Goal: Information Seeking & Learning: Learn about a topic

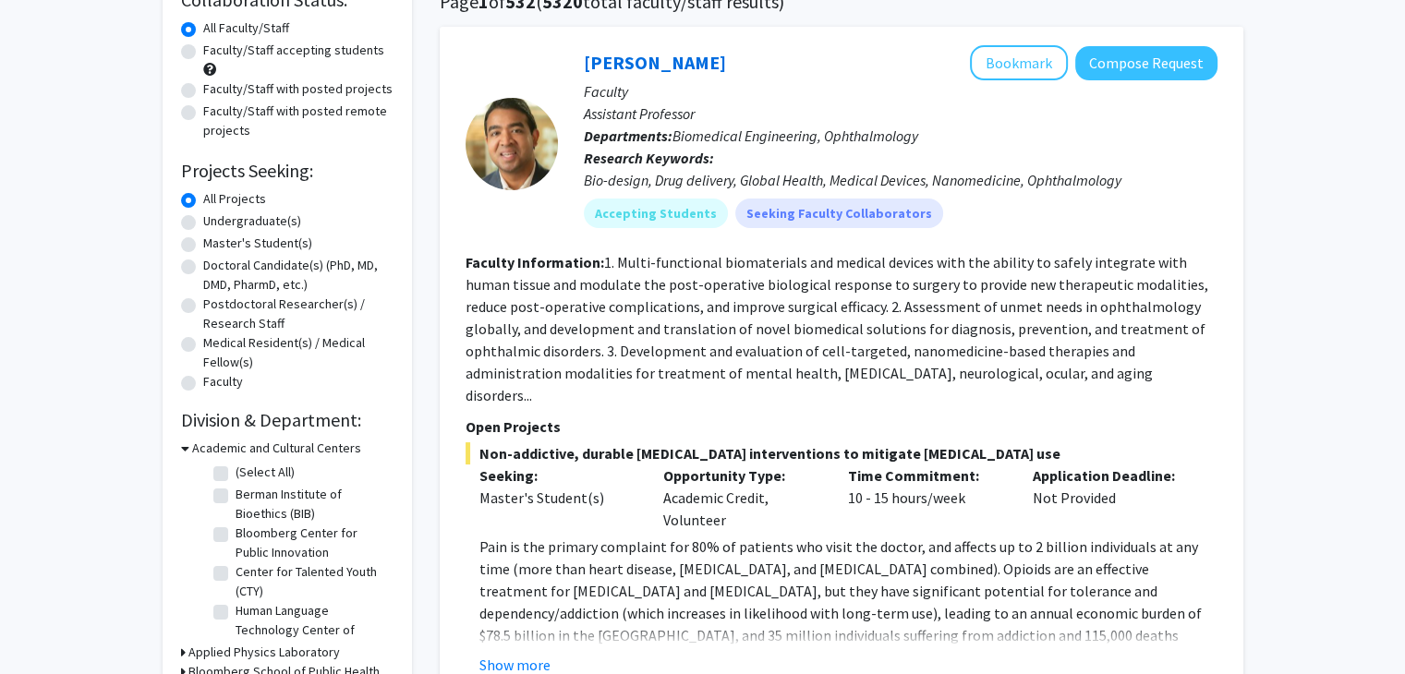
scroll to position [138, 0]
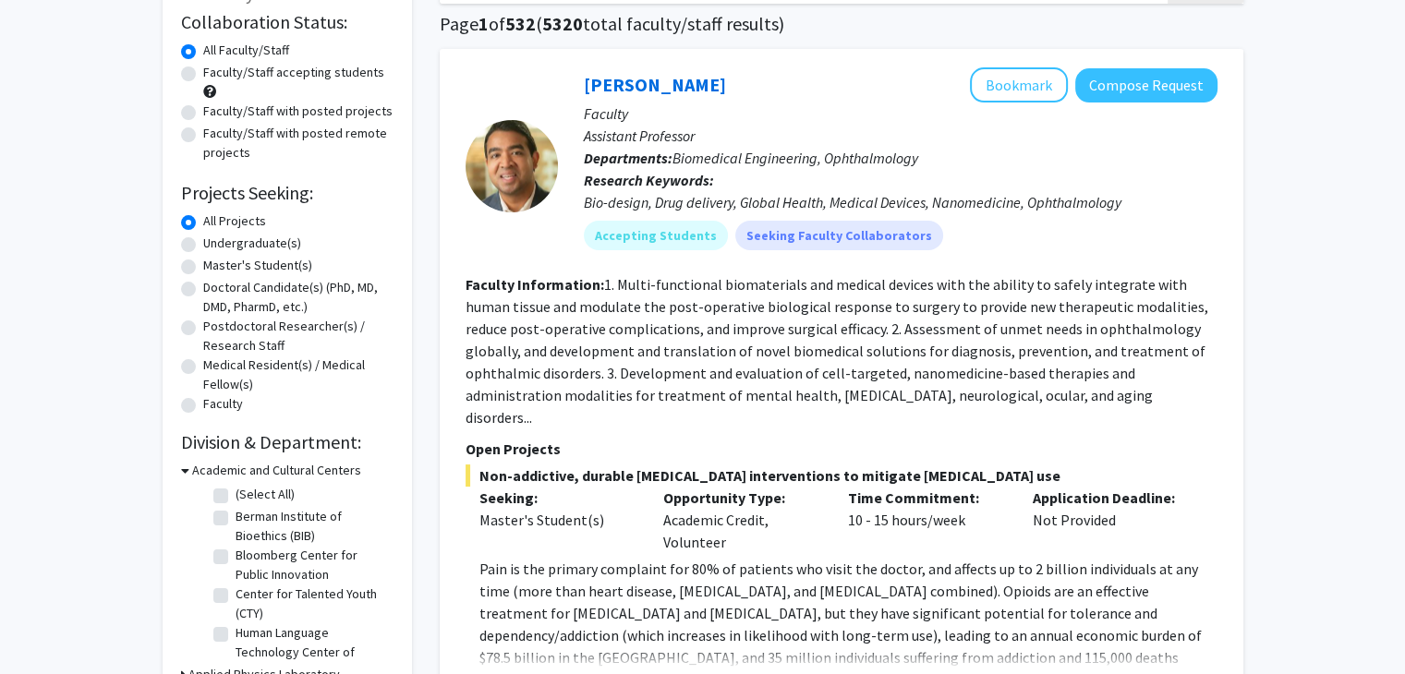
click at [203, 268] on label "Master's Student(s)" at bounding box center [257, 265] width 109 height 19
click at [203, 268] on input "Master's Student(s)" at bounding box center [209, 262] width 12 height 12
radio input "true"
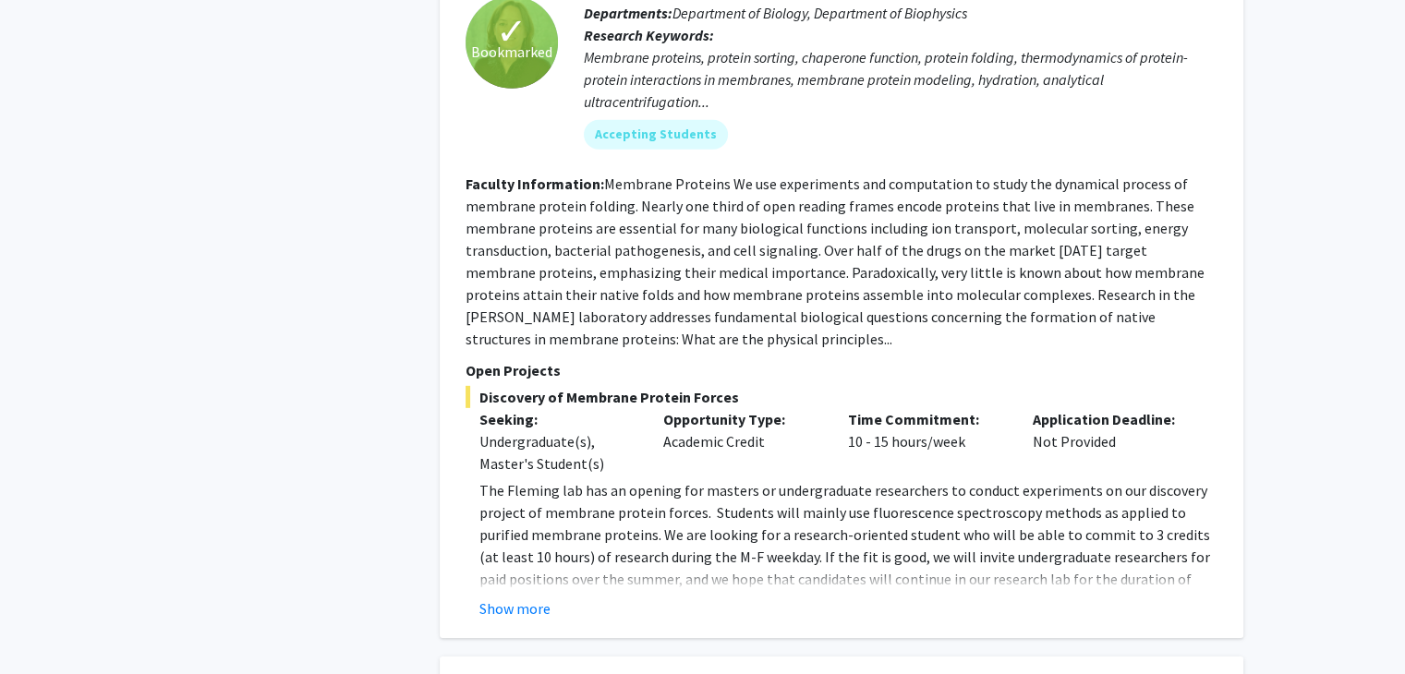
scroll to position [5536, 0]
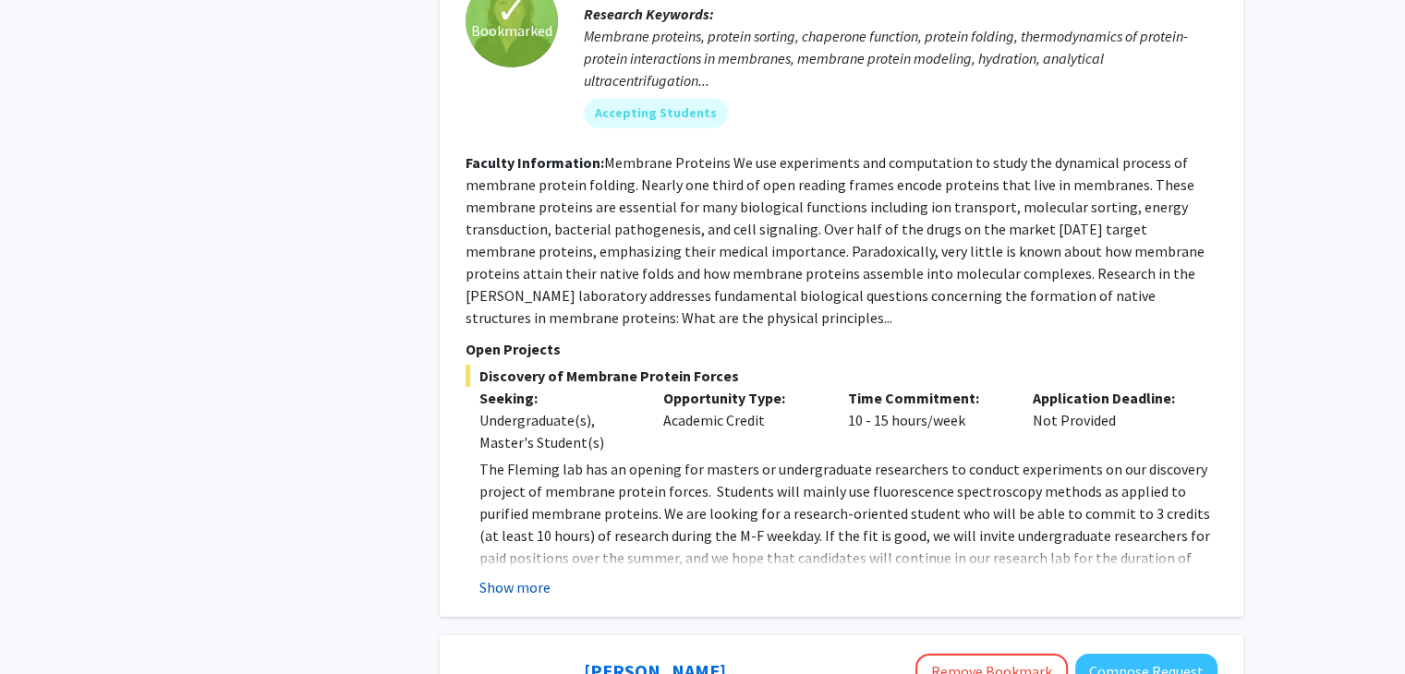
click at [525, 576] on button "Show more" at bounding box center [514, 587] width 71 height 22
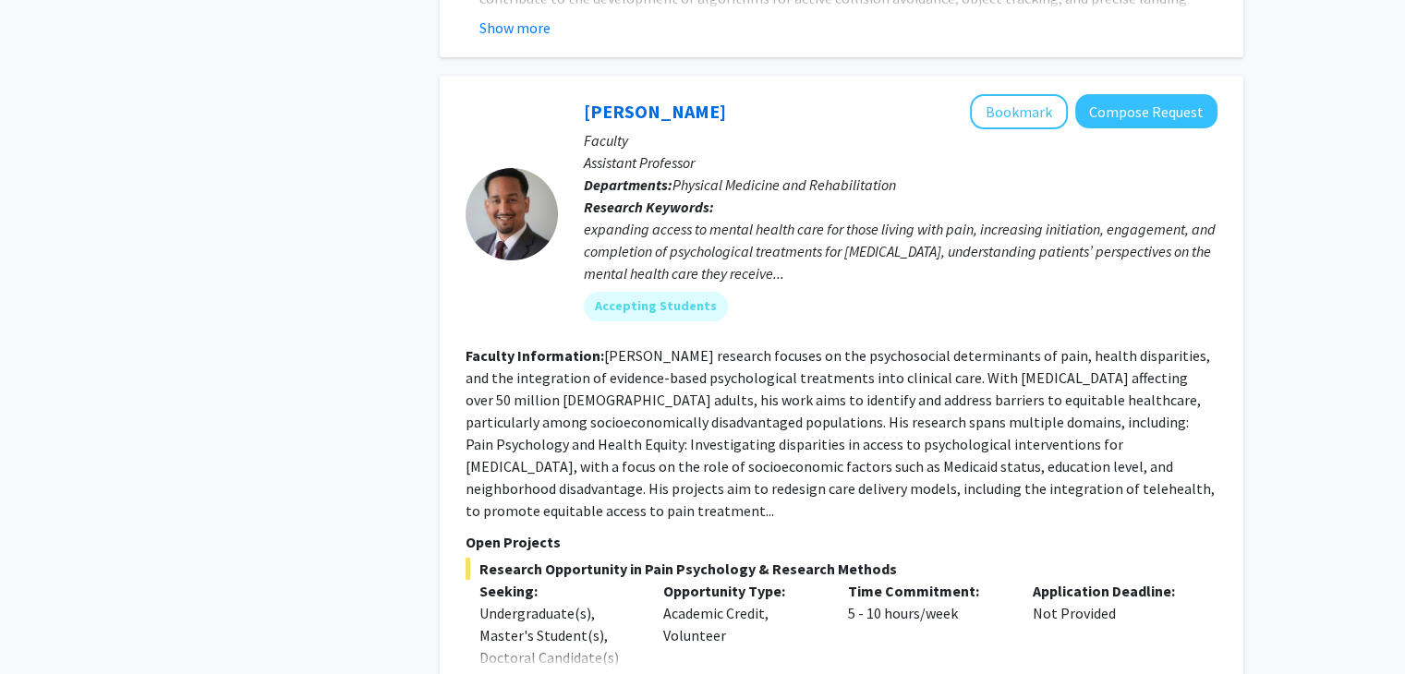
scroll to position [7421, 0]
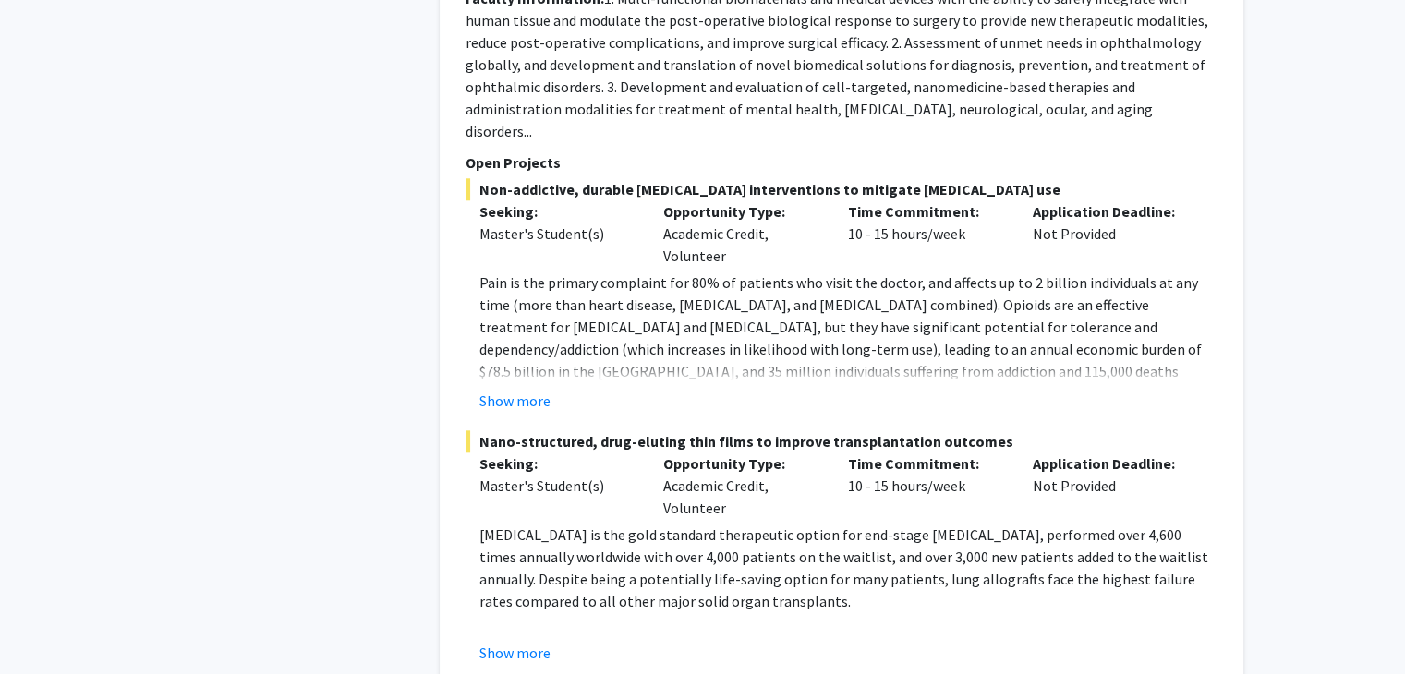
scroll to position [9052, 0]
